Goal: Contribute content: Contribute content

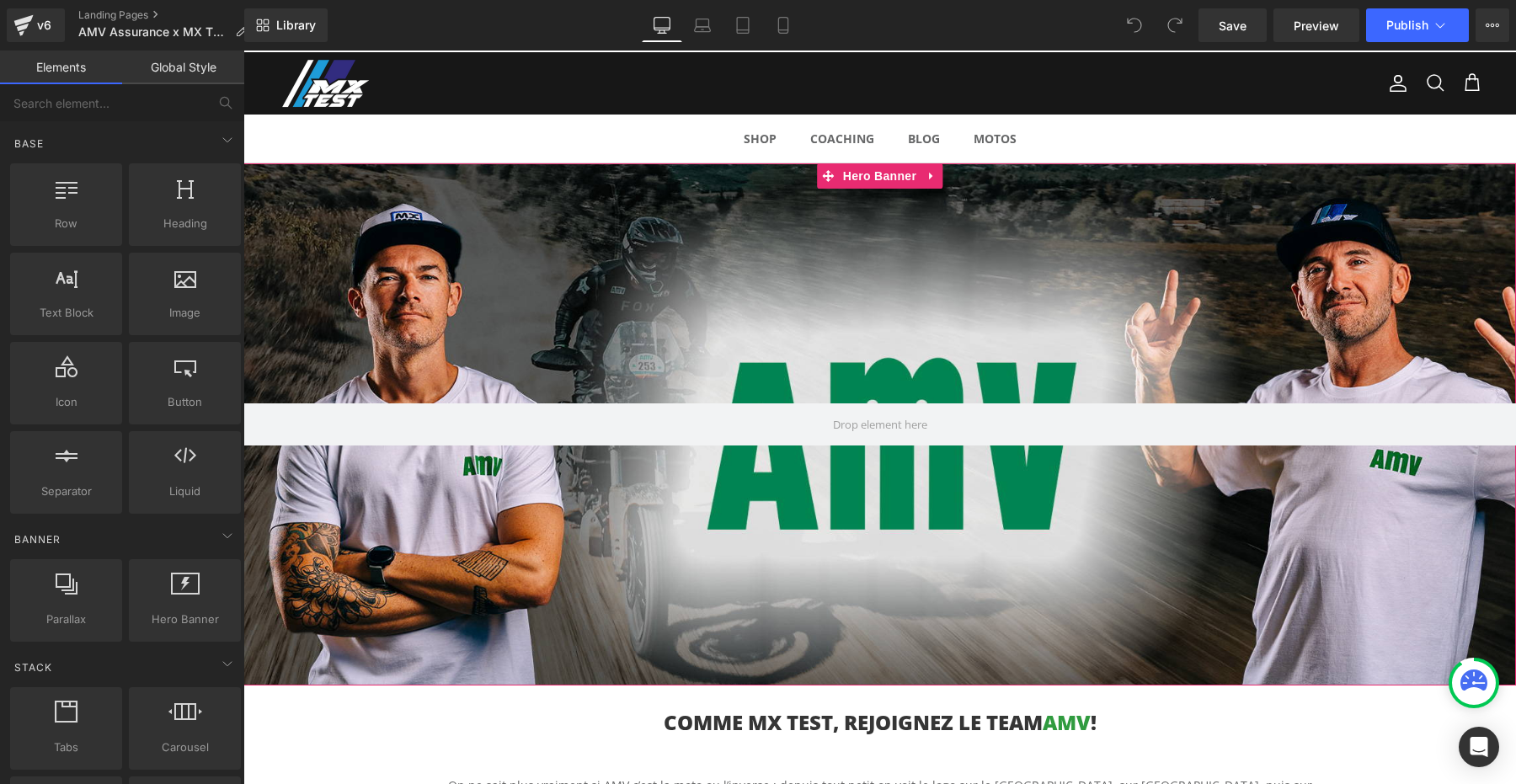
scroll to position [48, 0]
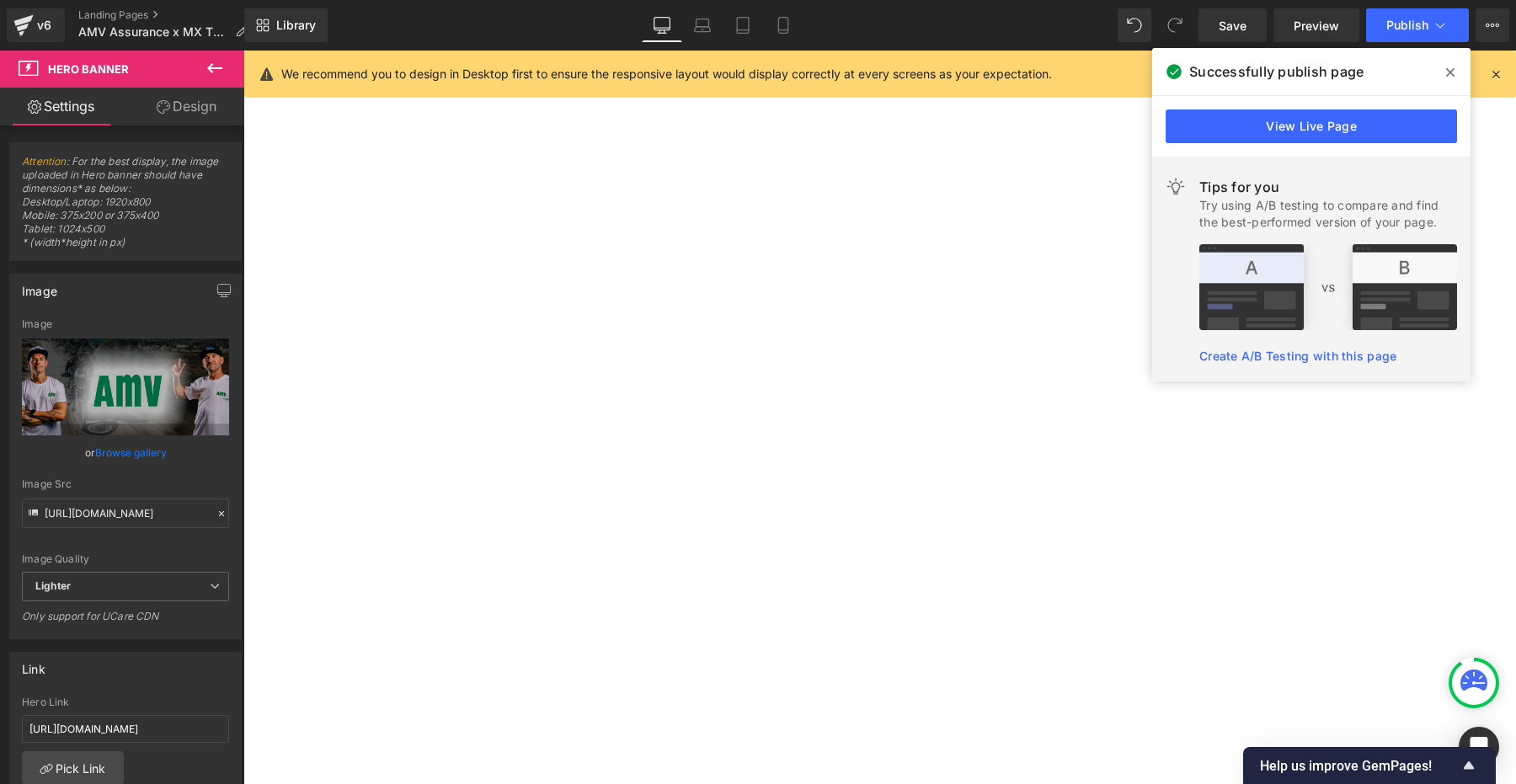
click at [1451, 72] on icon at bounding box center [1451, 72] width 9 height 9
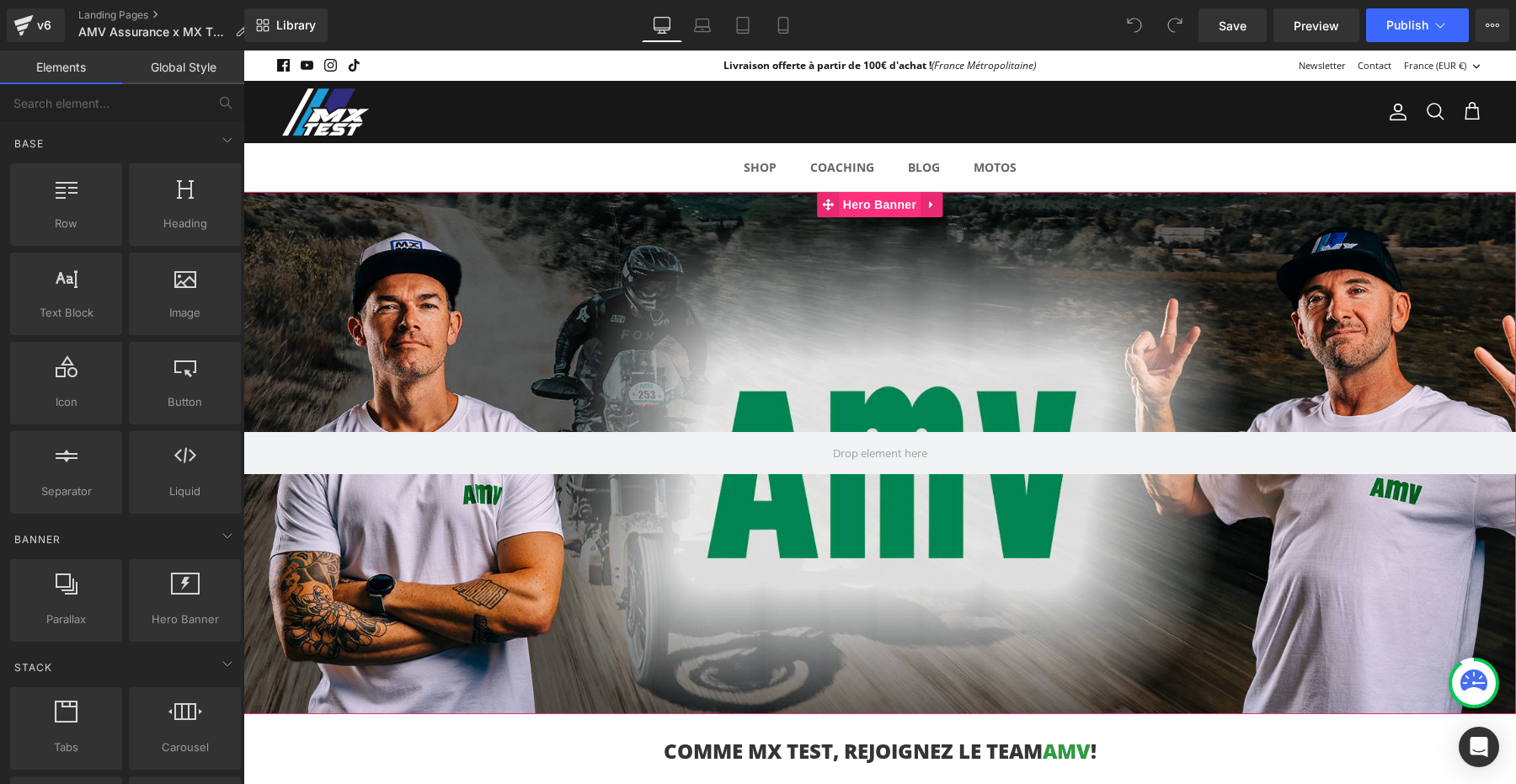
click at [869, 206] on span "Hero Banner" at bounding box center [880, 204] width 82 height 25
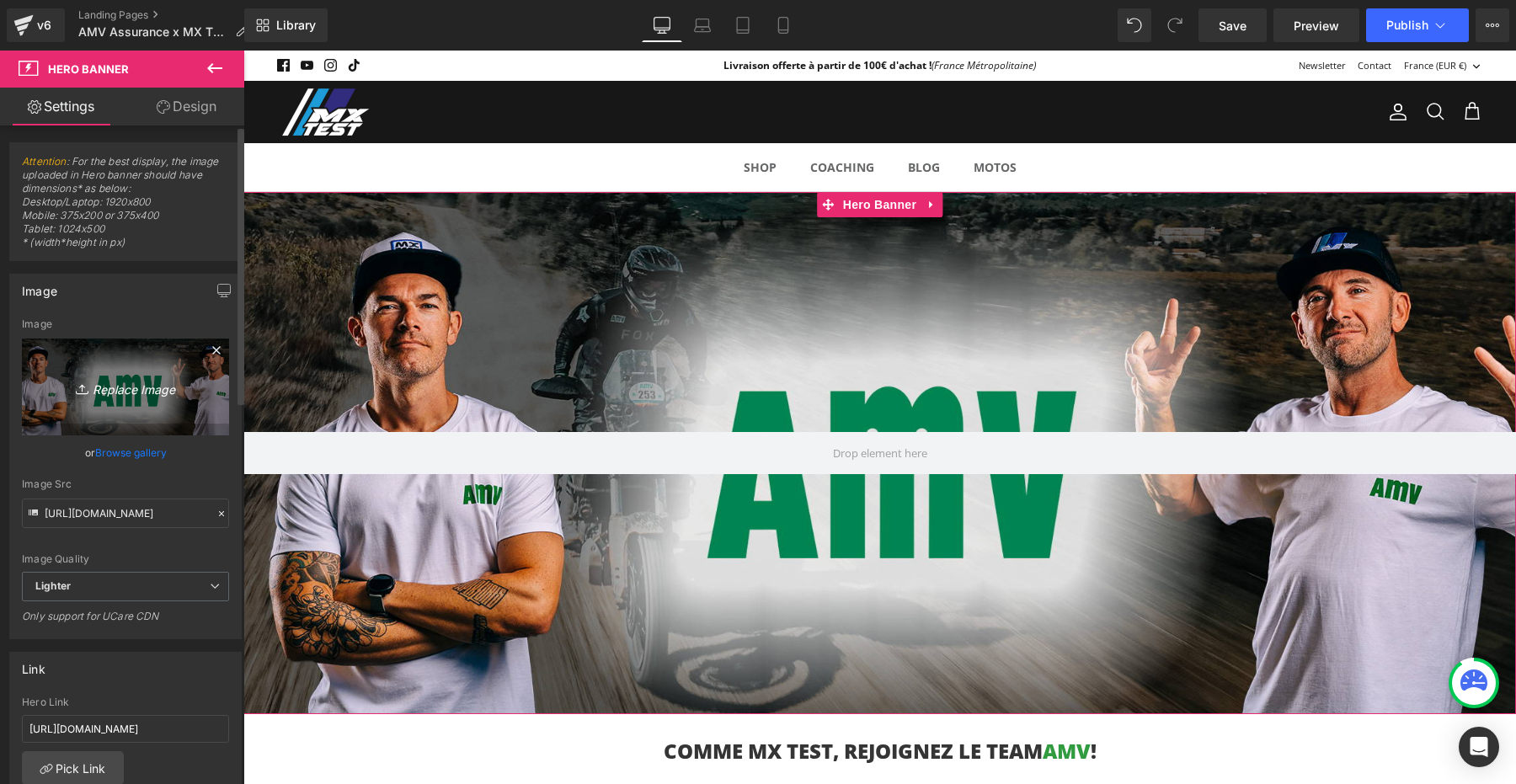
click at [123, 389] on icon "Replace Image" at bounding box center [126, 387] width 135 height 21
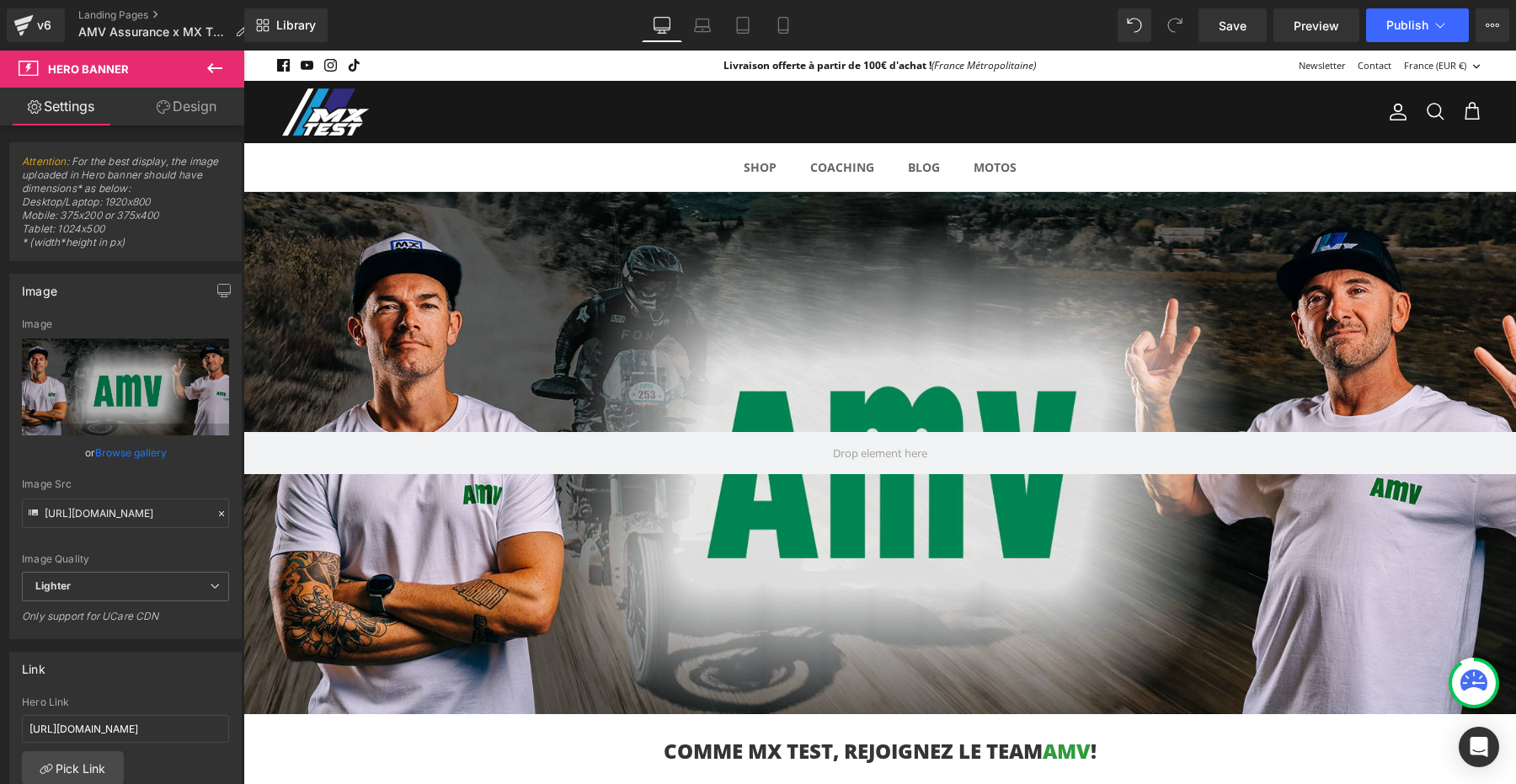
type input "C:\fakepath\header-amv-mxtest-2.jpg"
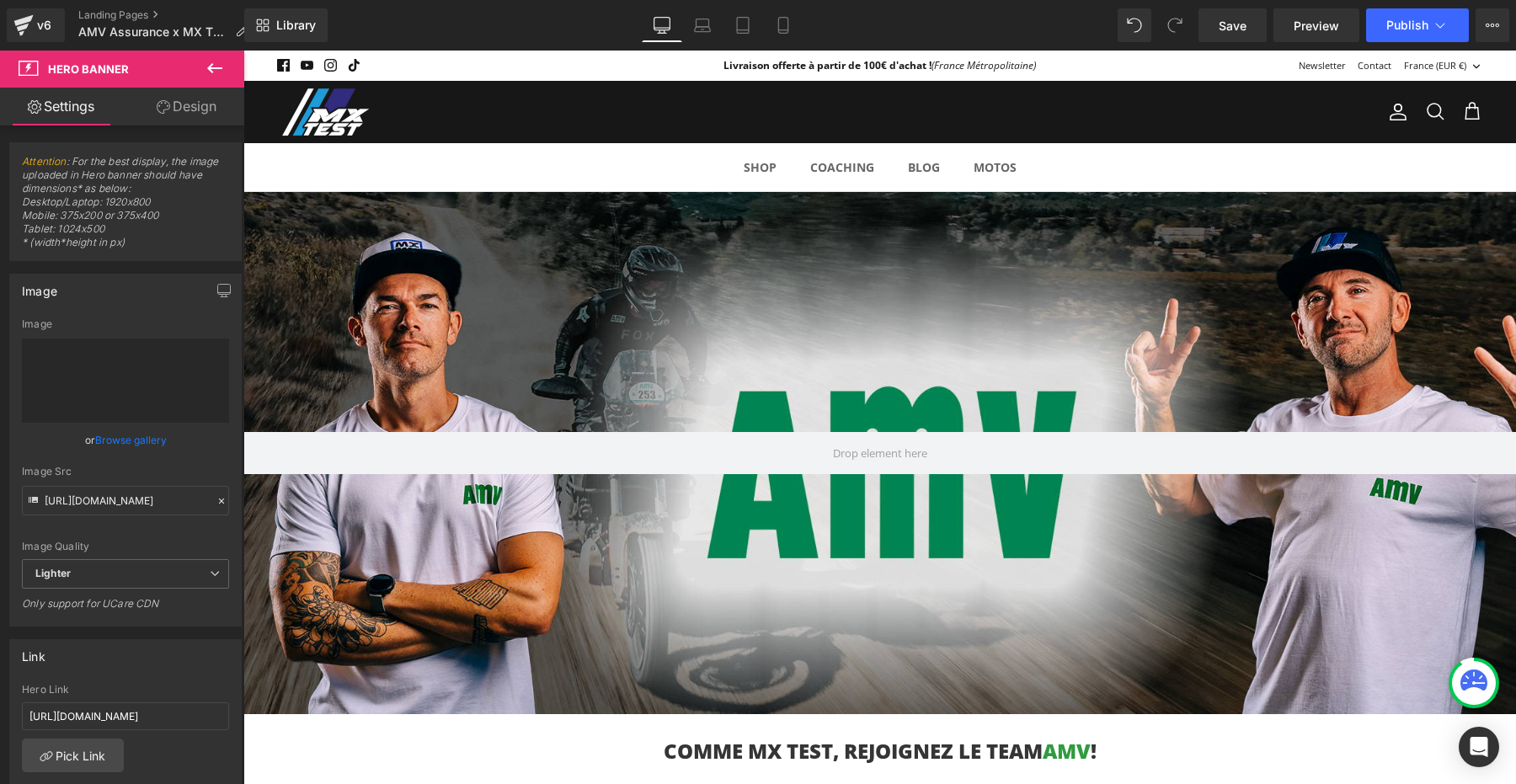
type input "https://ucarecdn.com/a2808b95-9df7-40b5-abcf-9e66df2522d4/-/format/auto/-/previ…"
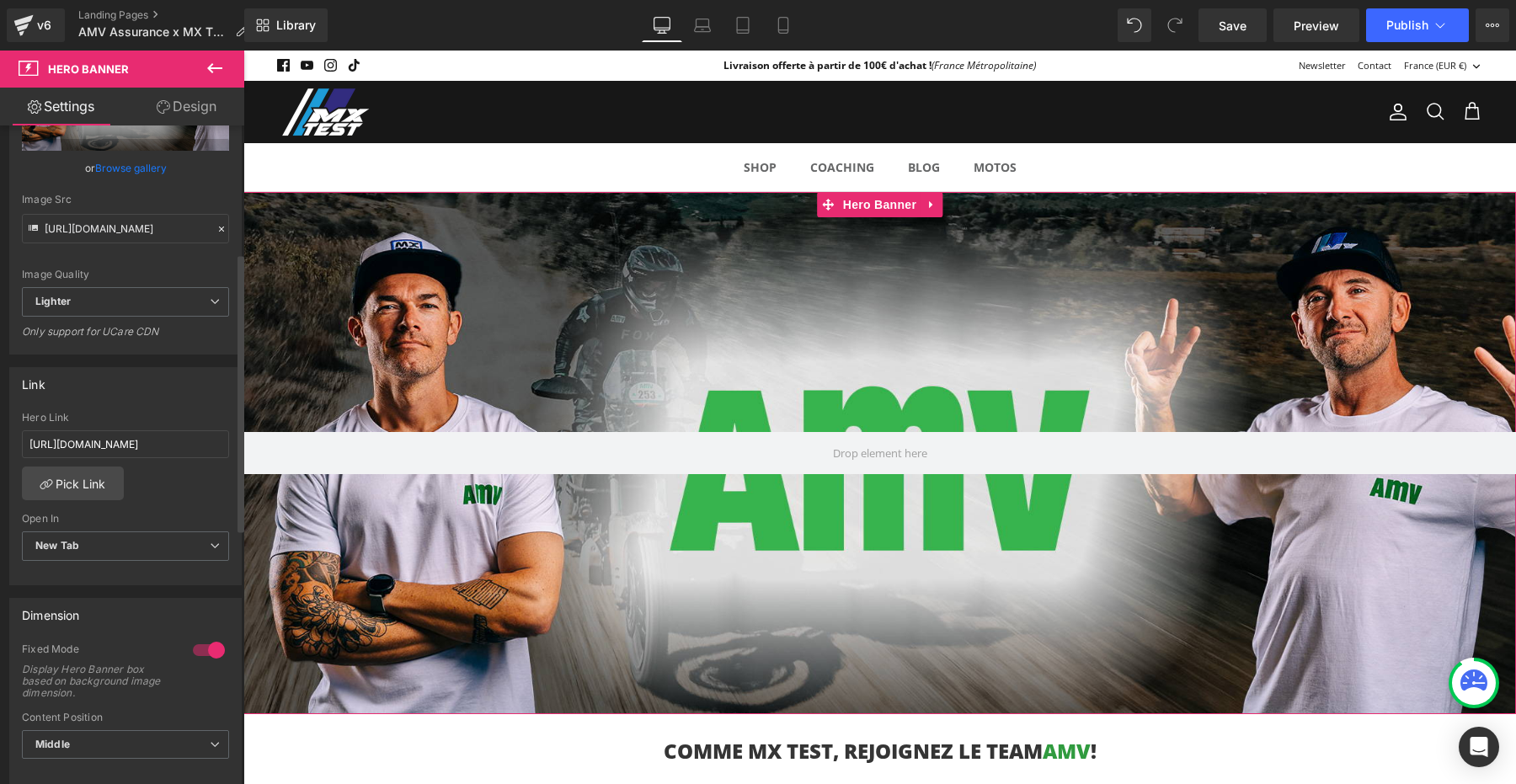
scroll to position [325, 0]
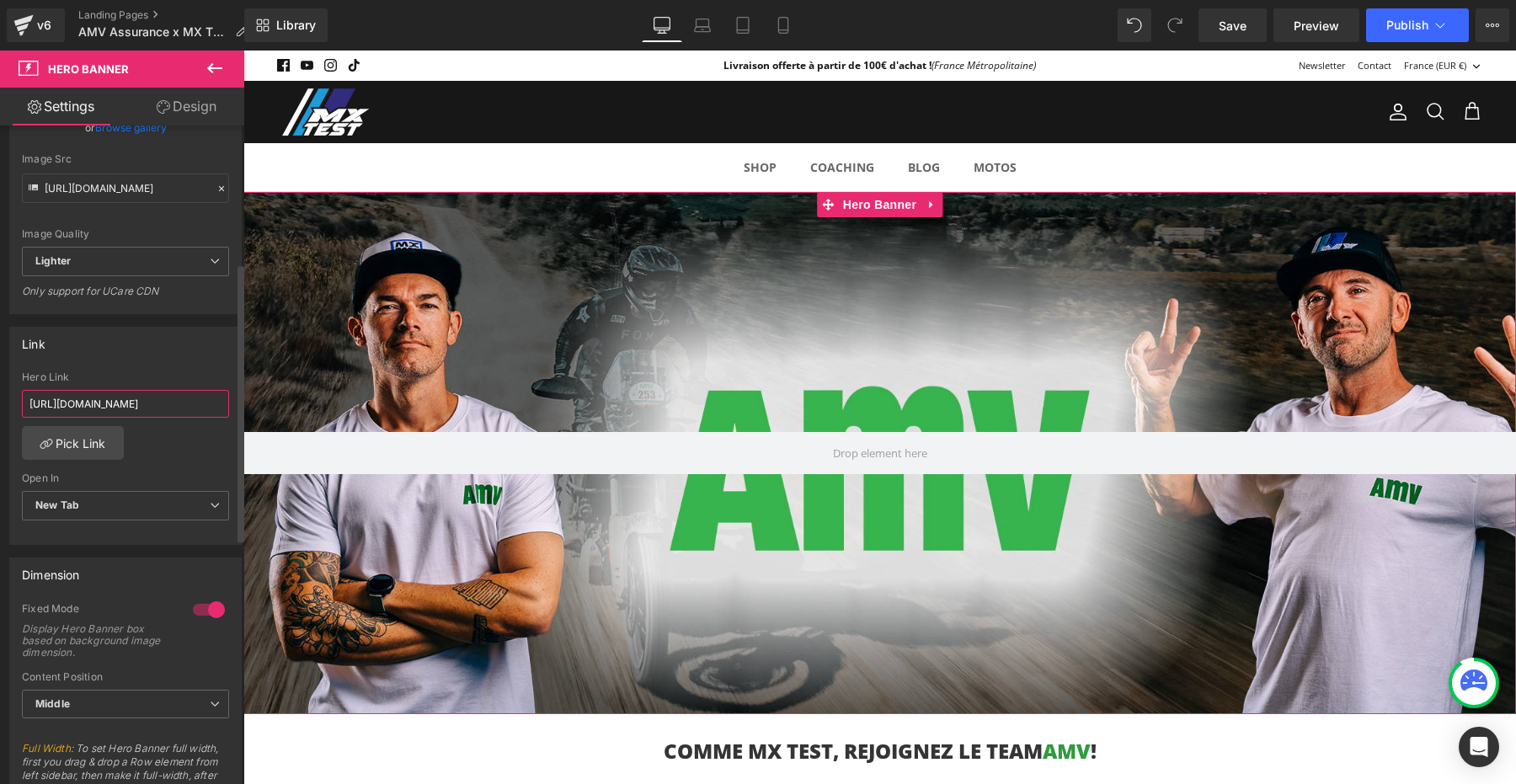
click at [108, 402] on input "https://www.amv.fr/?at_medium=social&at_campaign=annuel2025&at_creation=MXTest&…" at bounding box center [125, 404] width 207 height 28
paste input "Siteinternet&at_channel="
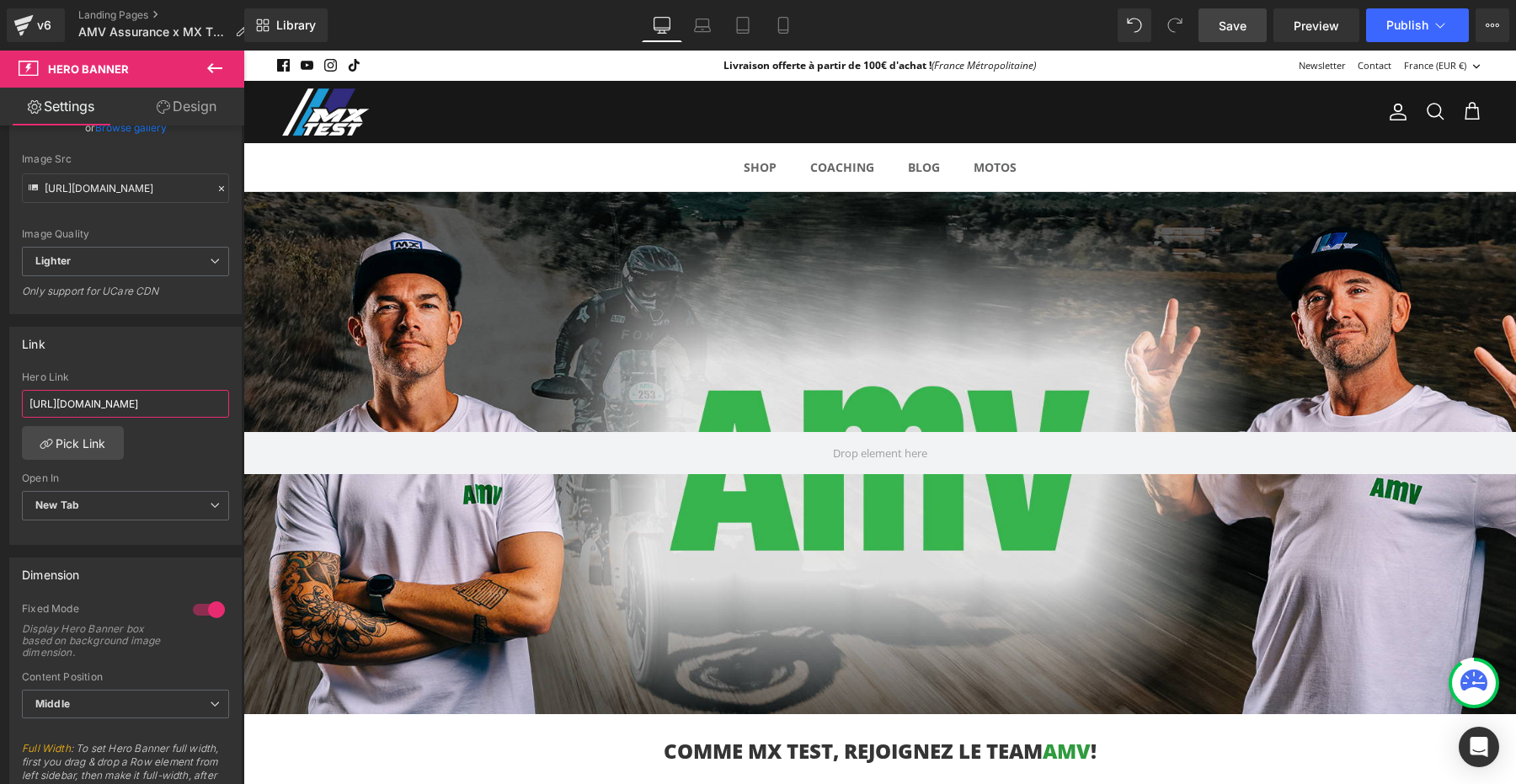
type input "https://www.amv.fr/?at_medium=social&at_campaign=annuel2025&at_creation=MXTest&…"
click at [1235, 23] on span "Save" at bounding box center [1233, 26] width 28 height 18
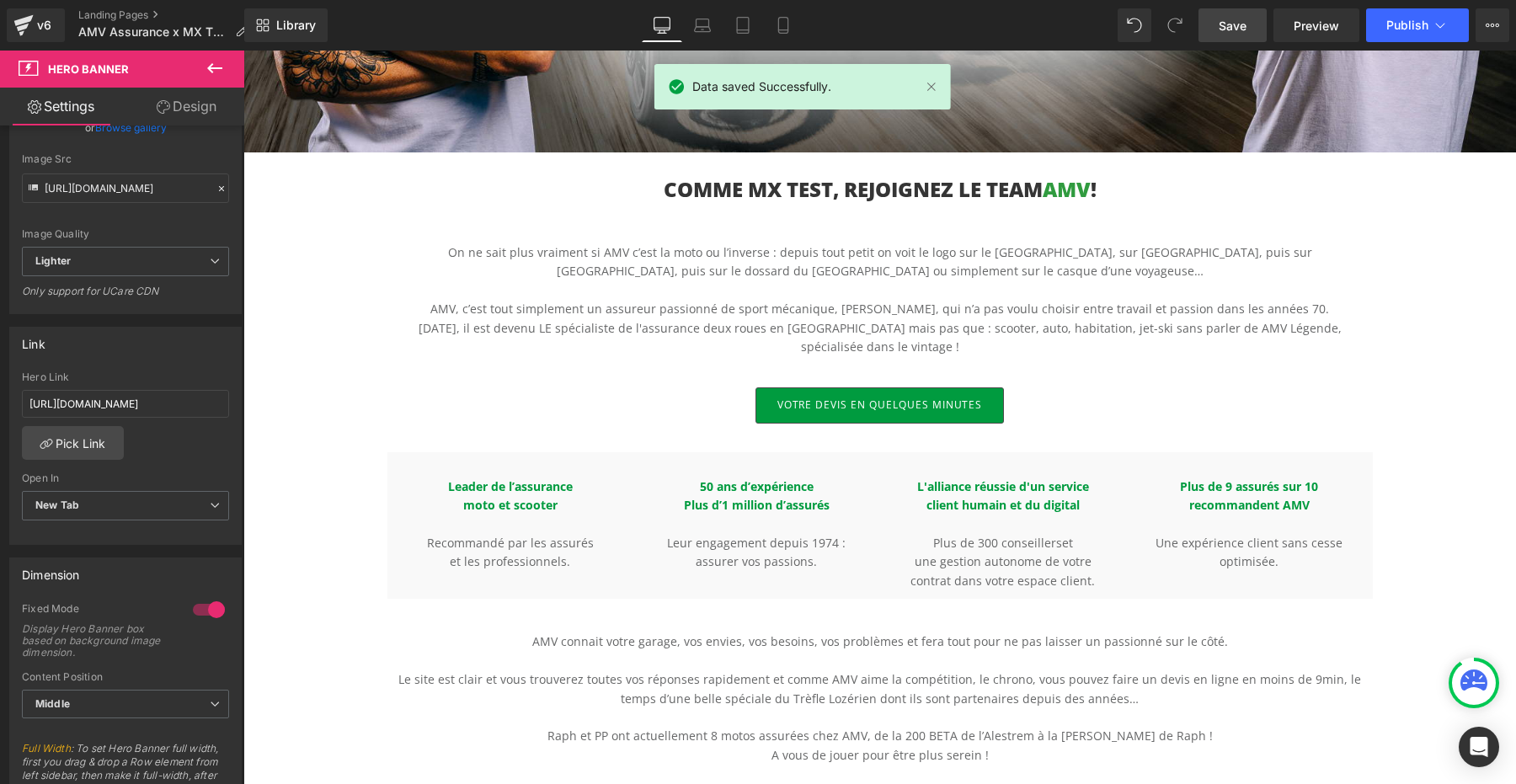
scroll to position [601, 0]
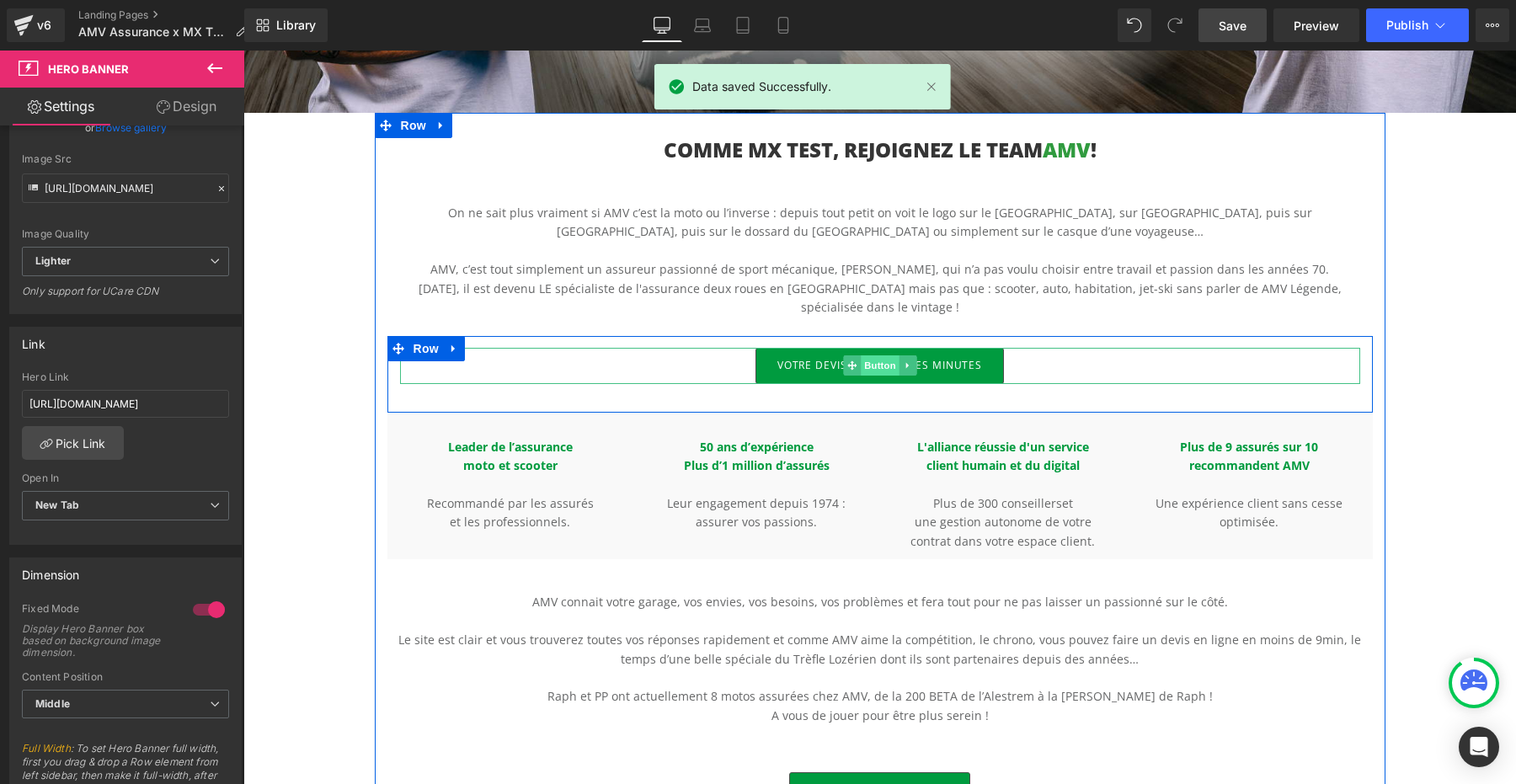
click at [885, 366] on span "Button" at bounding box center [880, 365] width 39 height 21
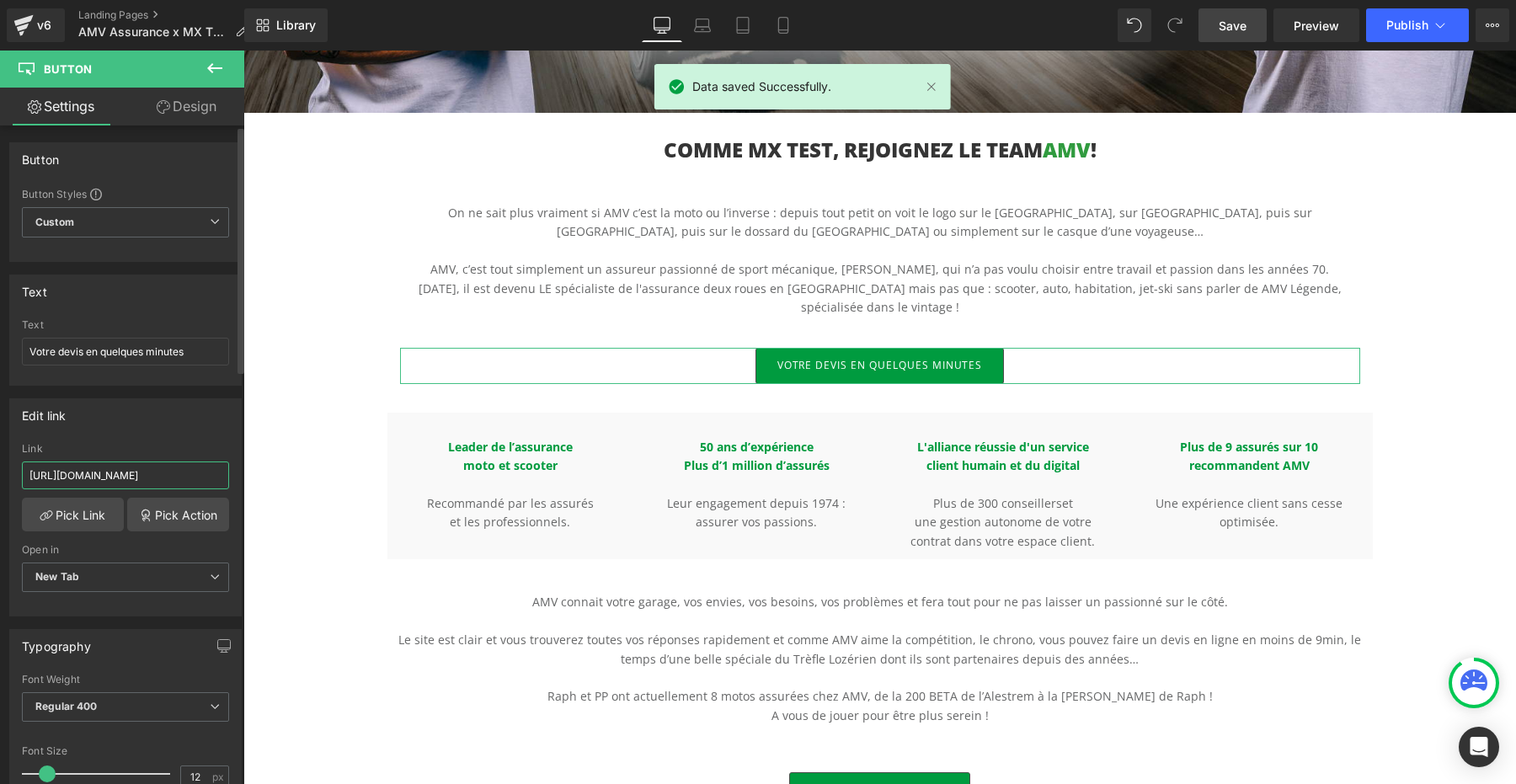
click at [109, 469] on input "https://www.amv.fr/?at_medium=social&at_campaign=annuel2025&at_creation=MXTest&…" at bounding box center [125, 475] width 207 height 28
paste input "Siteinternet&at_channel="
type input "https://www.amv.fr/?at_medium=social&at_campaign=annuel2025&at_creation=MXTest&…"
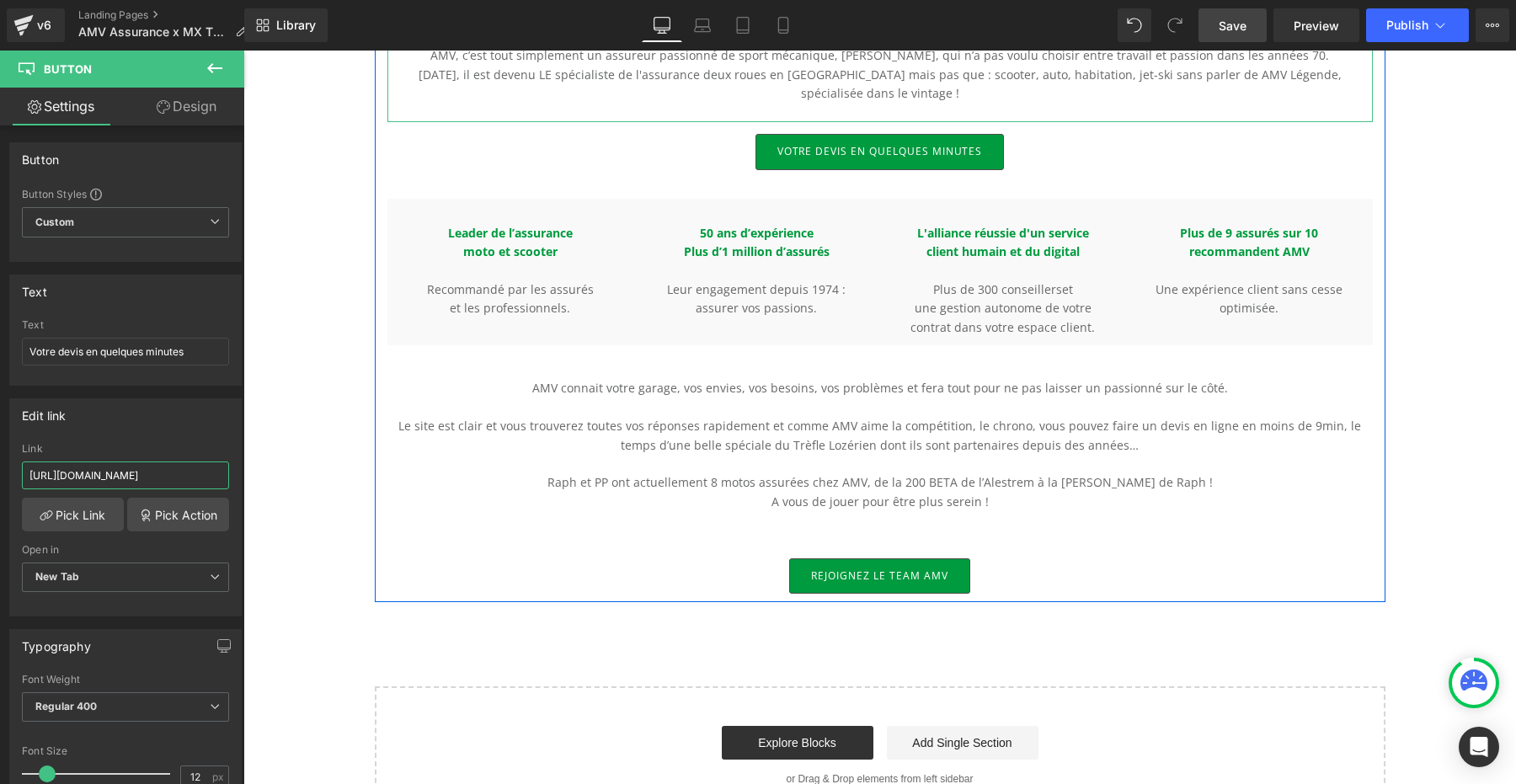
scroll to position [891, 0]
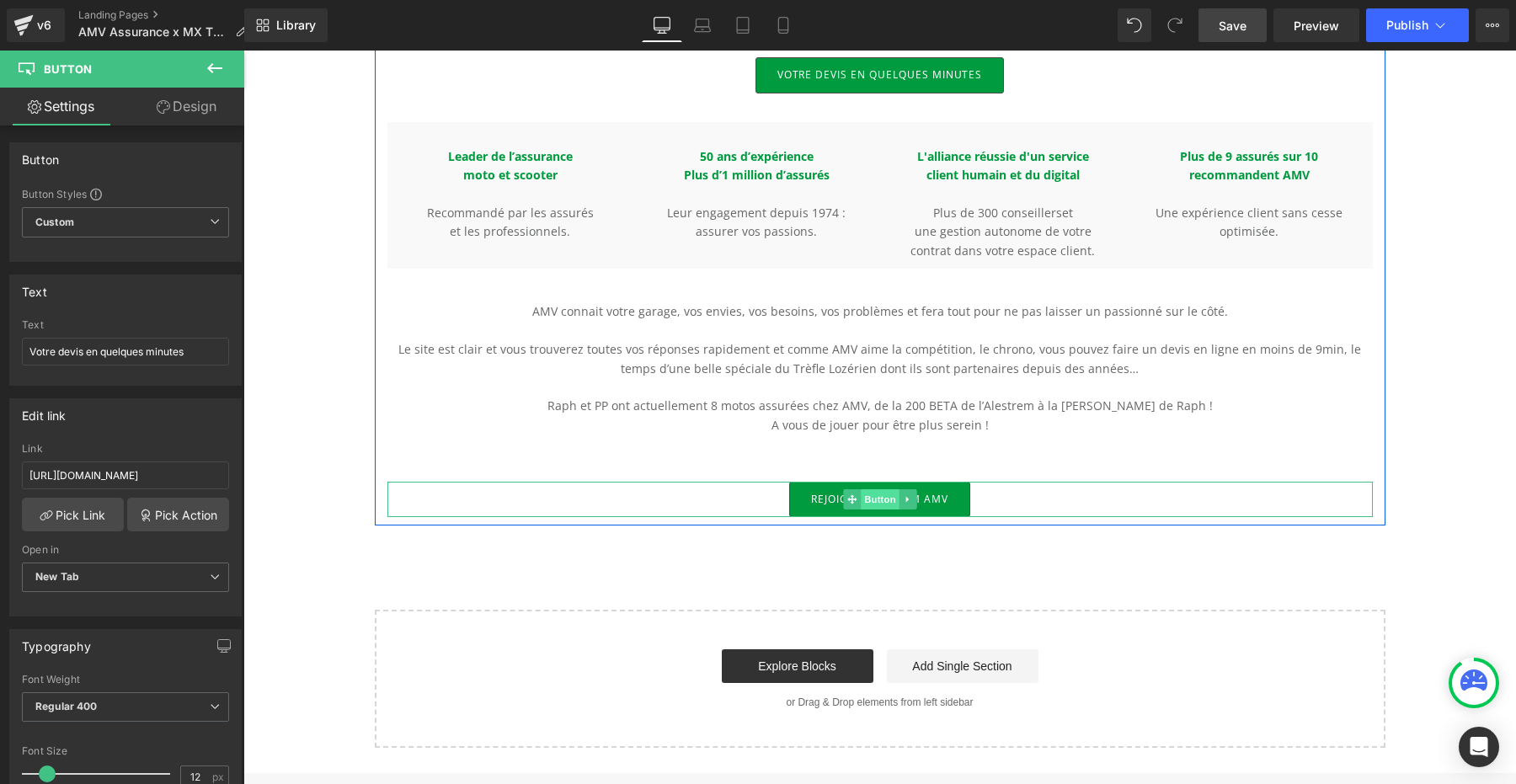
click at [885, 501] on span "Button" at bounding box center [880, 499] width 39 height 21
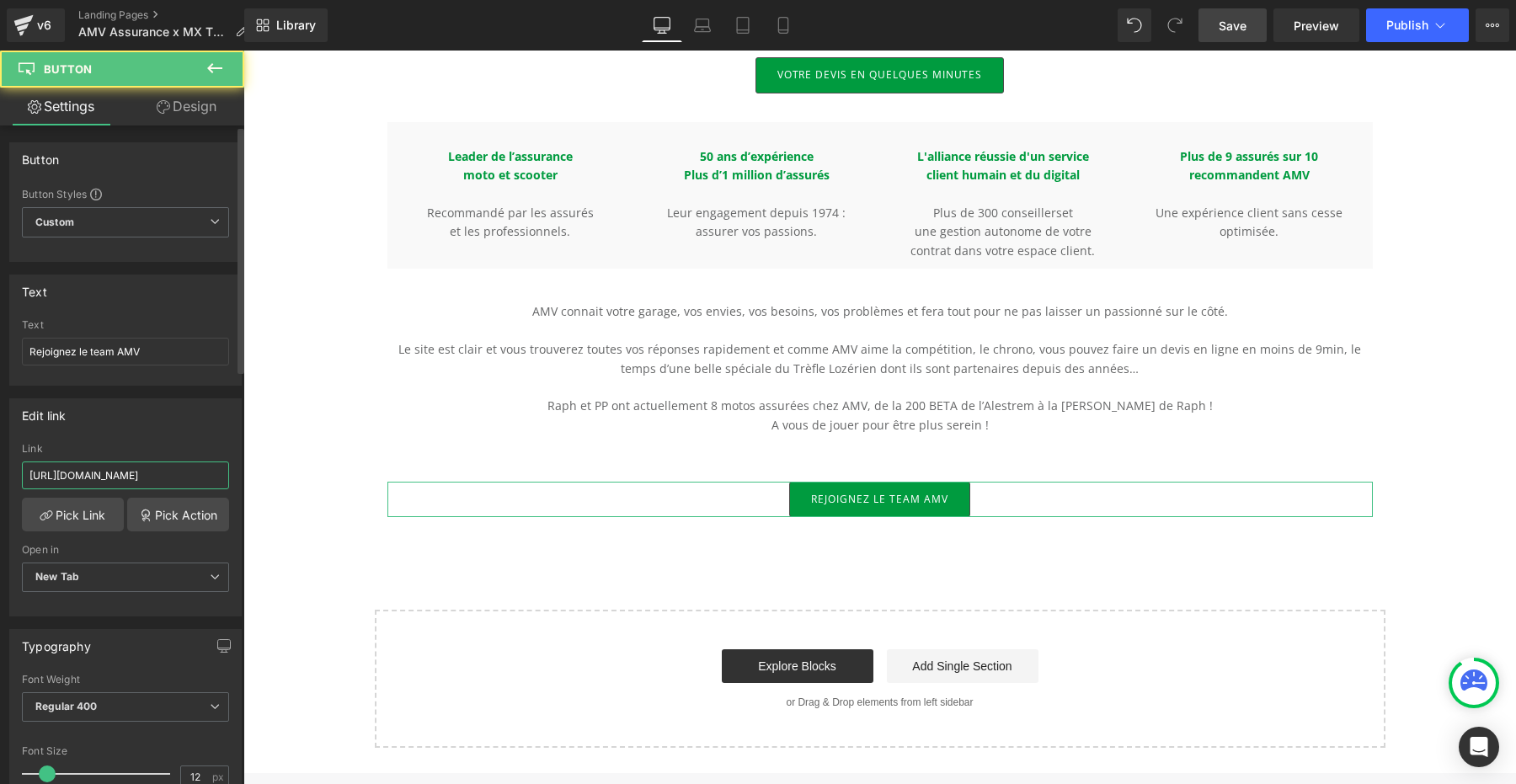
click at [96, 475] on input "https://www.amv.fr/?at_medium=social&at_campaign=annuel2025&at_creation=MXTest&…" at bounding box center [125, 475] width 207 height 28
paste input "Siteinternet&at_channel="
type input "https://www.amv.fr/?at_medium=social&at_campaign=annuel2025&at_creation=MXTest&…"
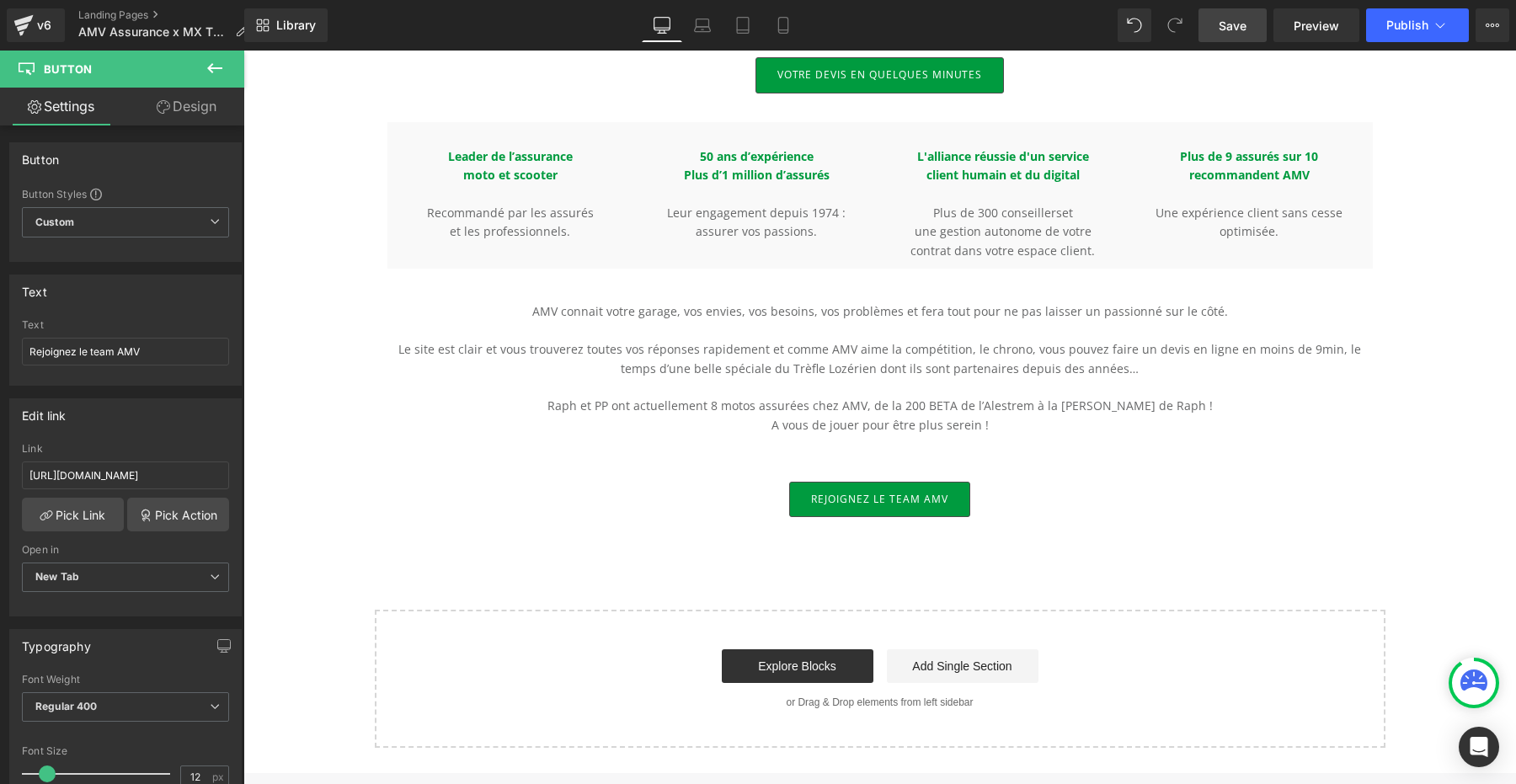
click at [1241, 34] on span "Save" at bounding box center [1233, 26] width 28 height 18
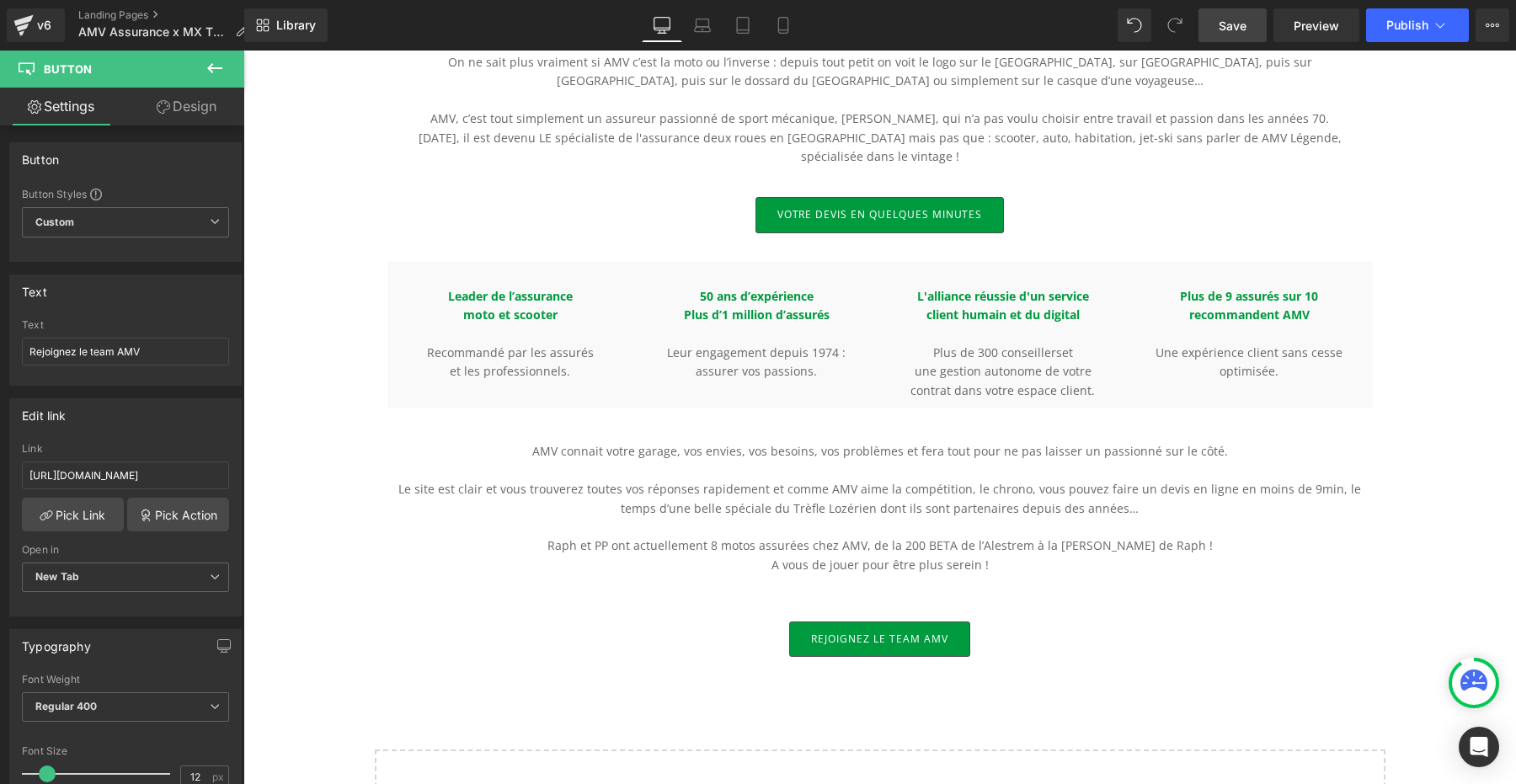
scroll to position [124, 0]
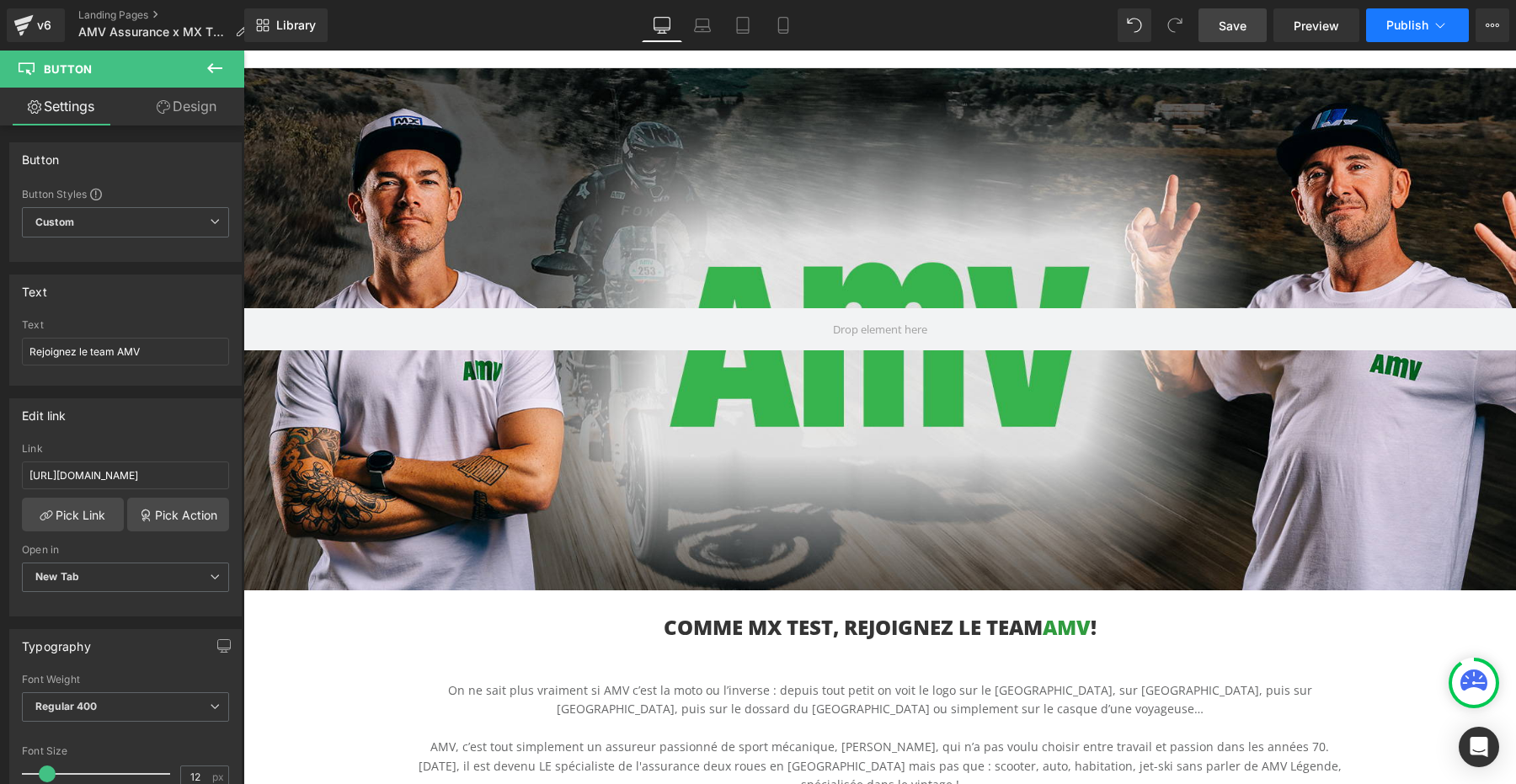
click at [1409, 26] on span "Publish" at bounding box center [1408, 26] width 42 height 14
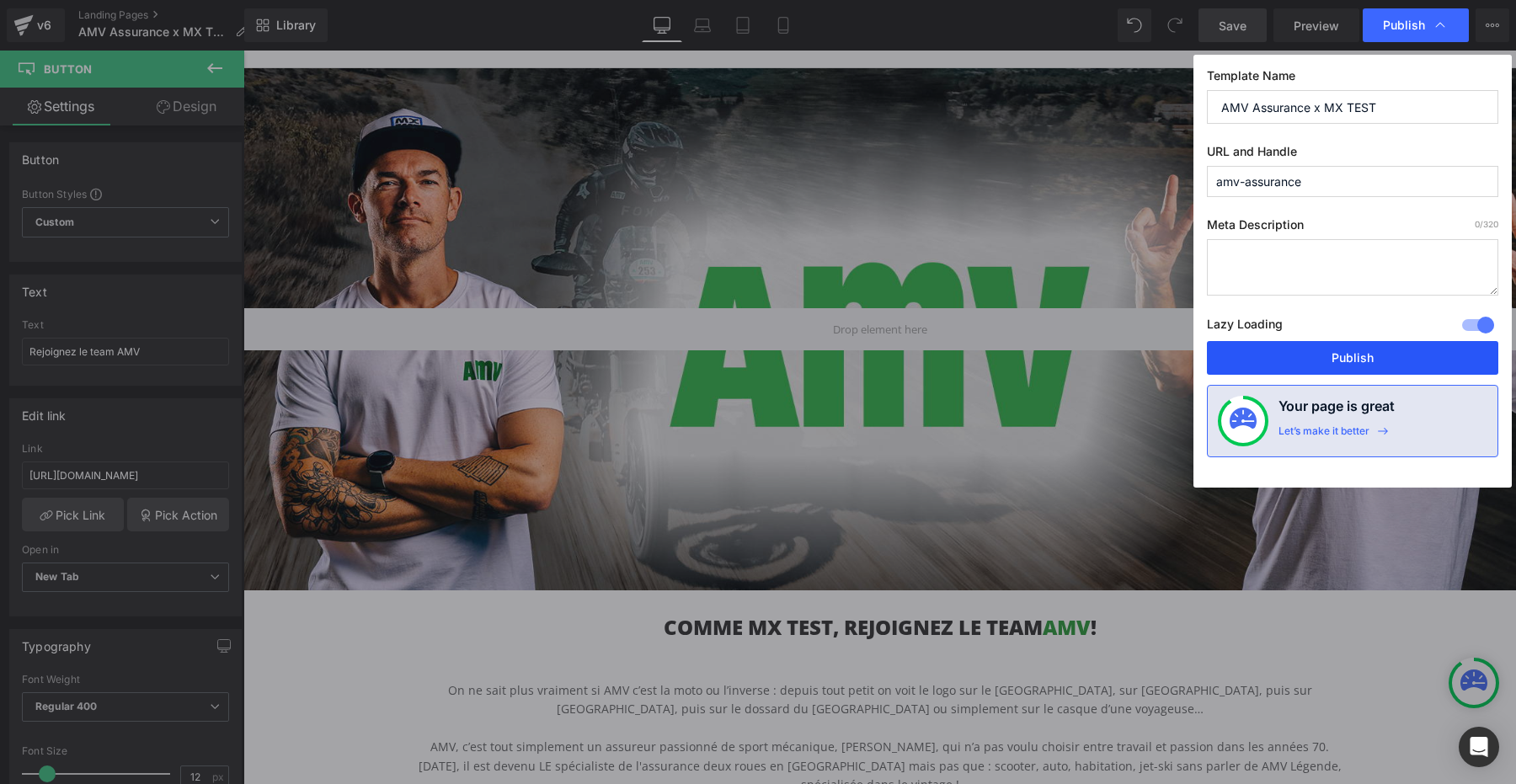
click at [1355, 358] on button "Publish" at bounding box center [1353, 358] width 292 height 34
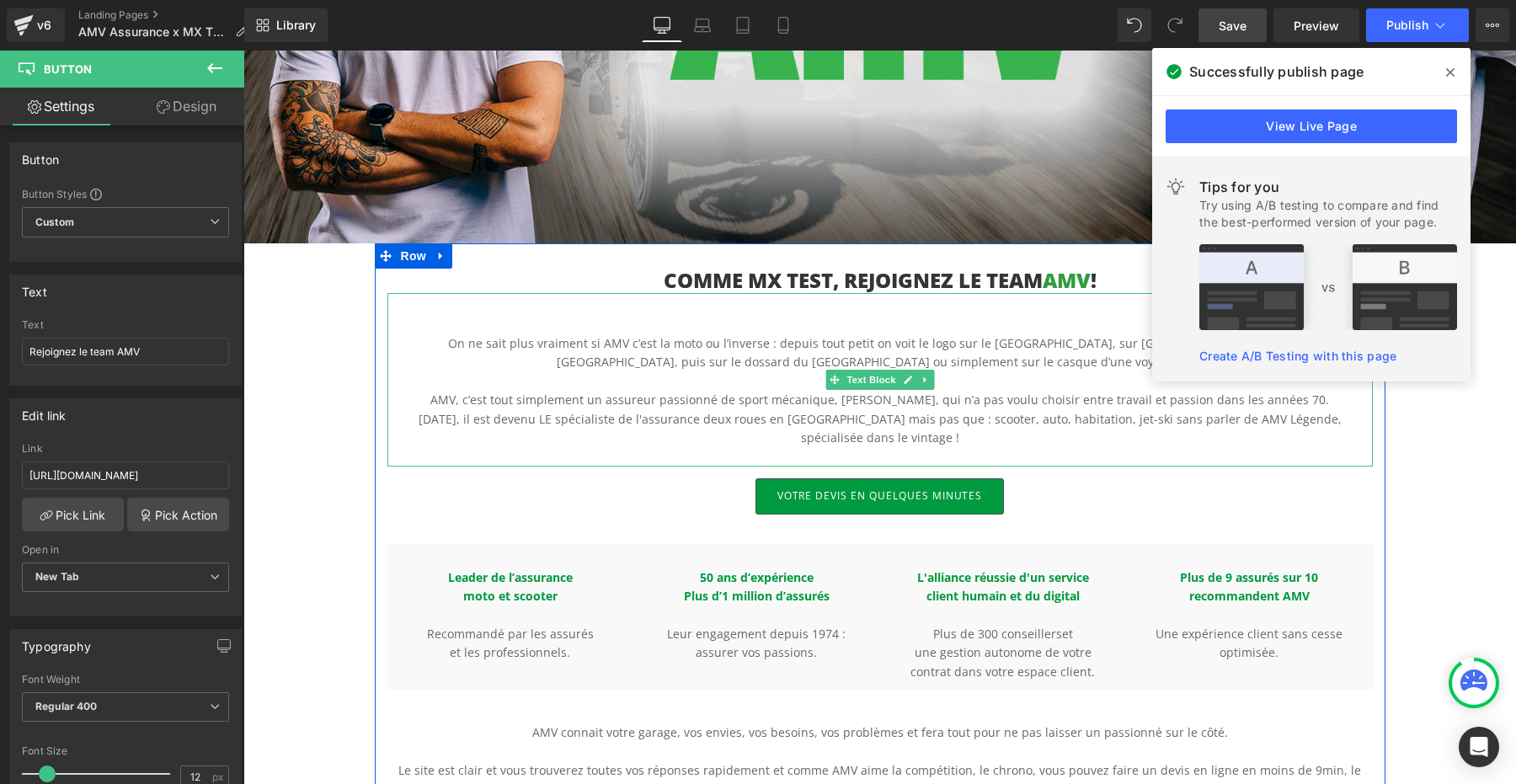
scroll to position [441, 0]
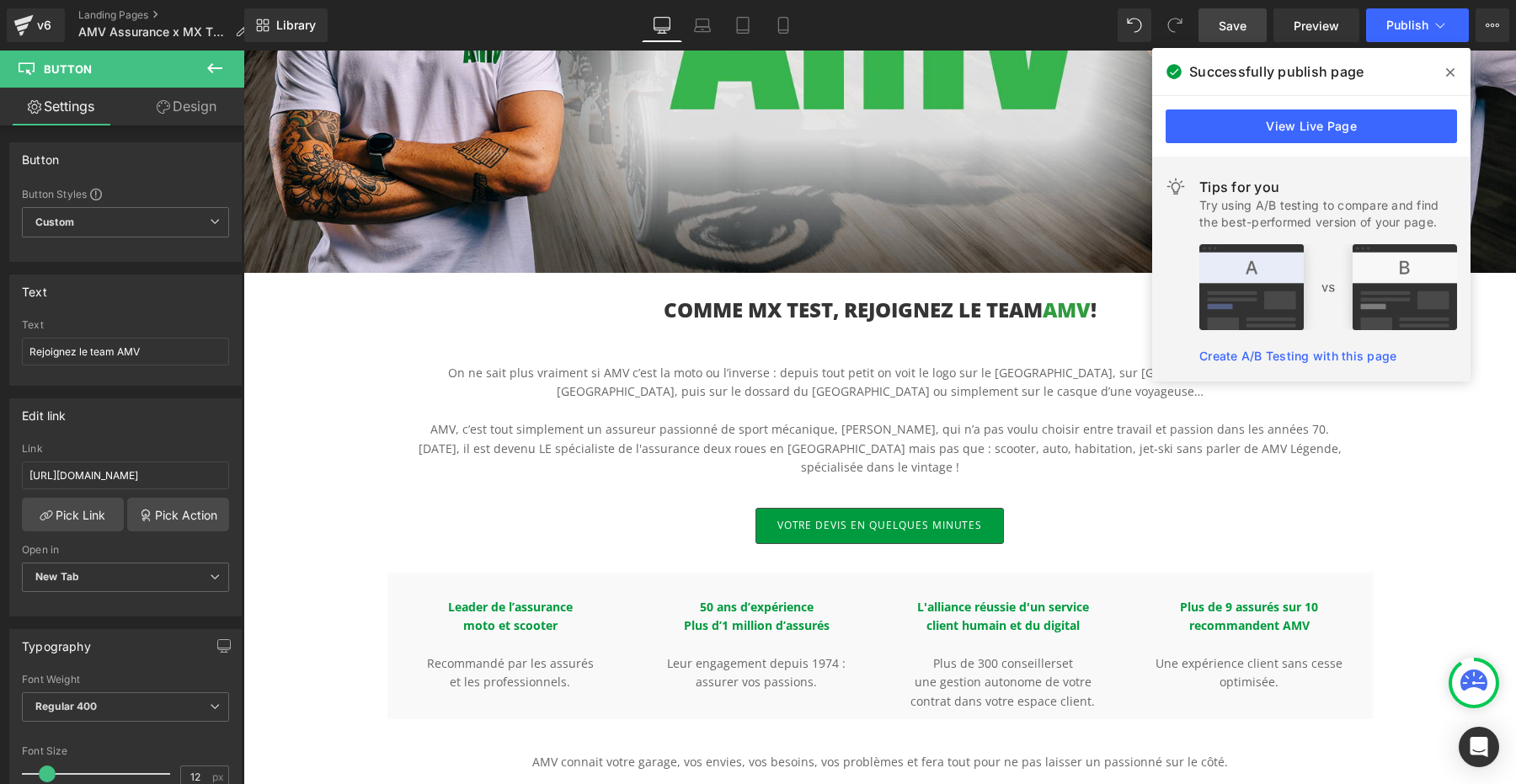
click at [1452, 74] on icon at bounding box center [1451, 72] width 9 height 9
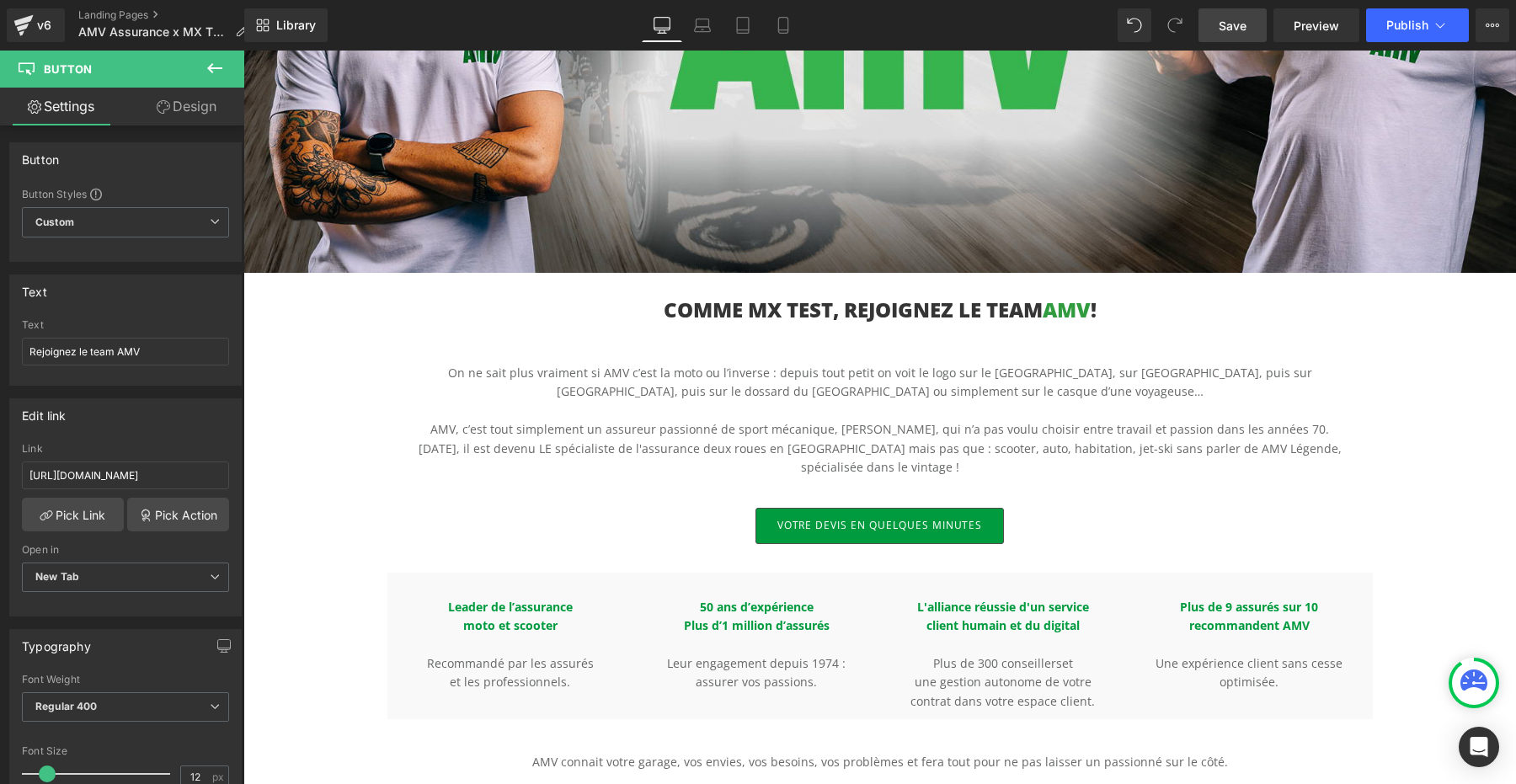
click at [1187, 453] on p "Aujourd’hui, il est devenu LE spécialiste de l'assurance deux roues en France m…" at bounding box center [881, 458] width 985 height 38
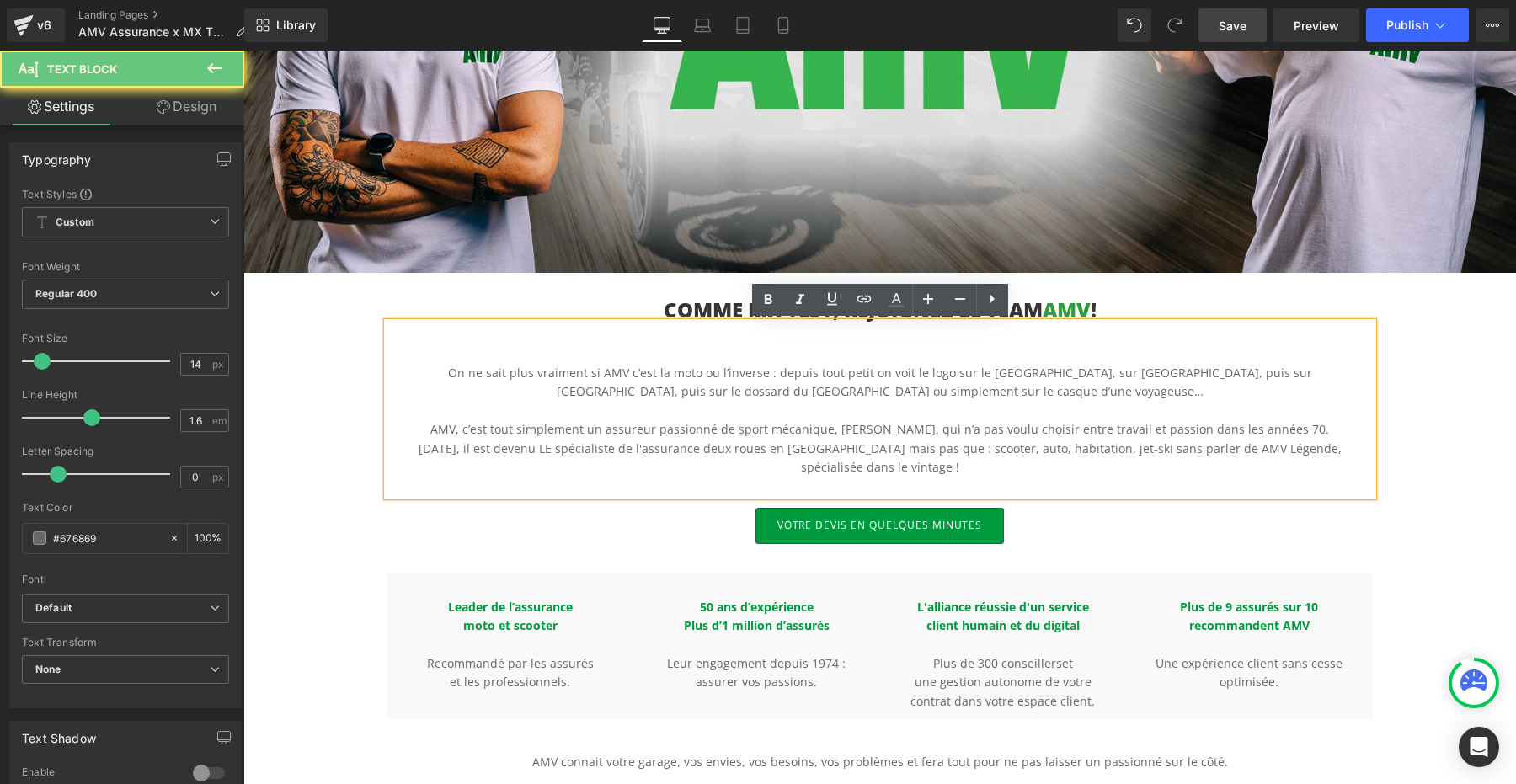
click at [1163, 445] on p "Aujourd’hui, il est devenu LE spécialiste de l'assurance deux roues en France m…" at bounding box center [881, 458] width 985 height 38
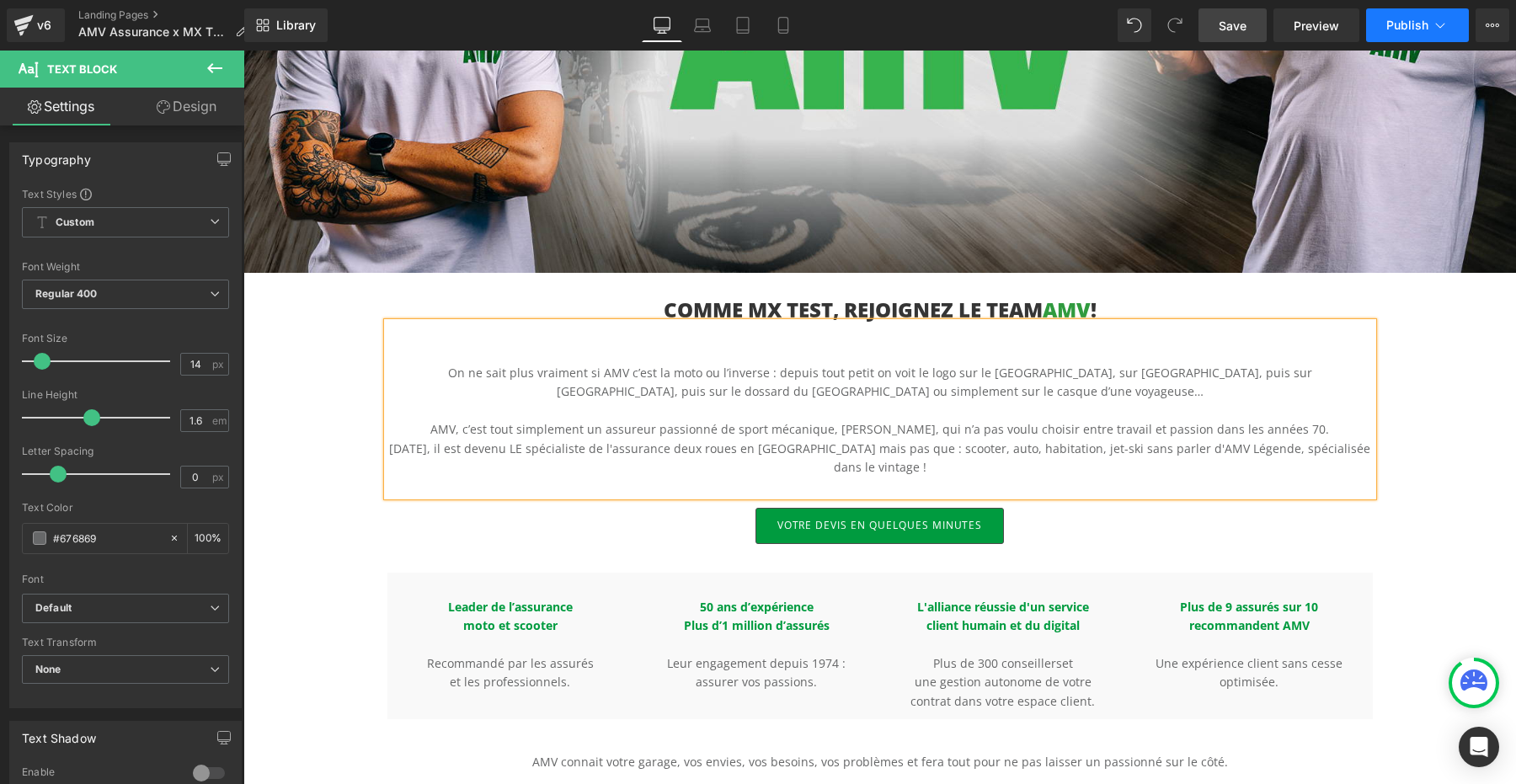
click at [1395, 24] on span "Publish" at bounding box center [1408, 26] width 42 height 14
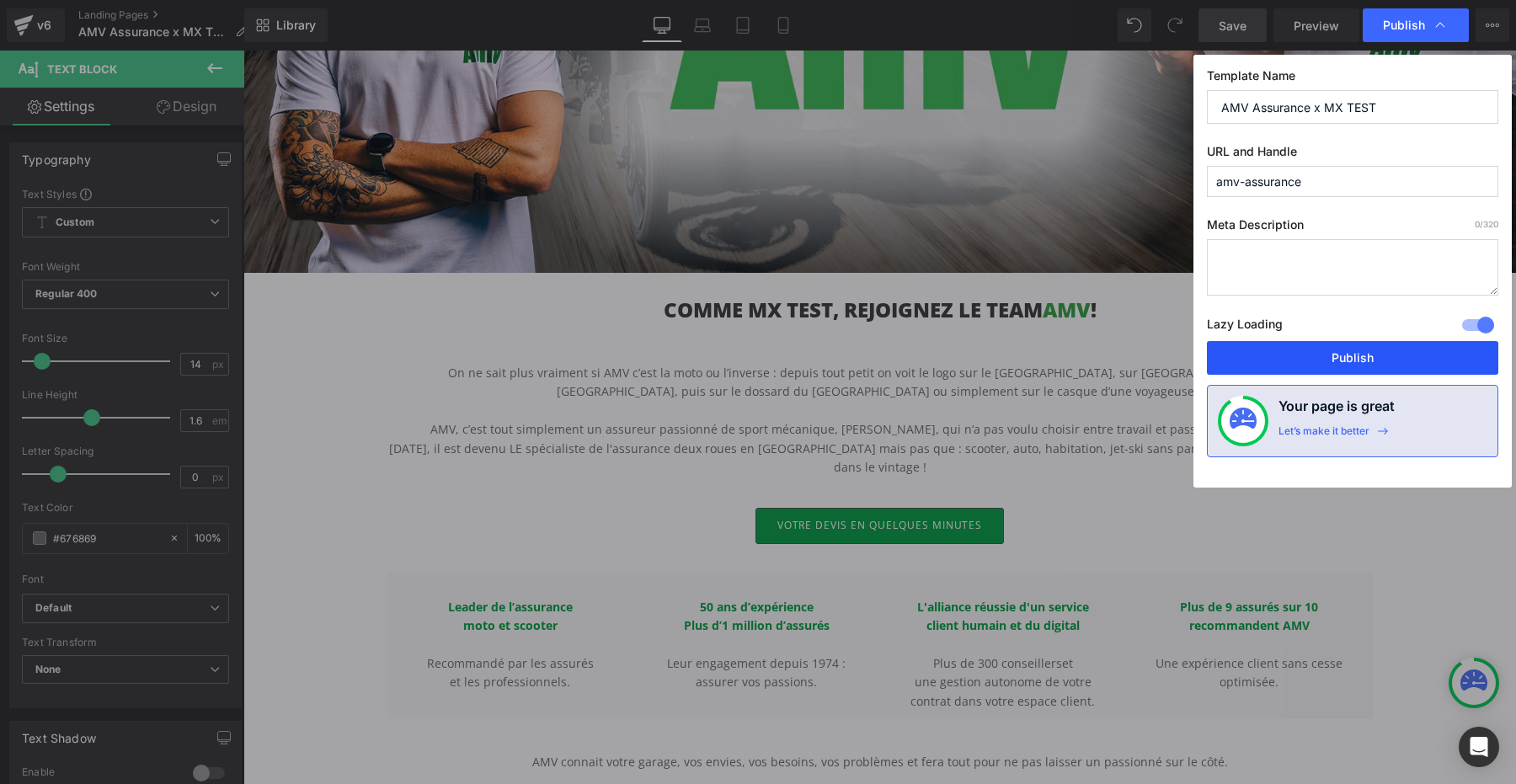
click at [1363, 355] on button "Publish" at bounding box center [1353, 358] width 292 height 34
